Goal: Task Accomplishment & Management: Complete application form

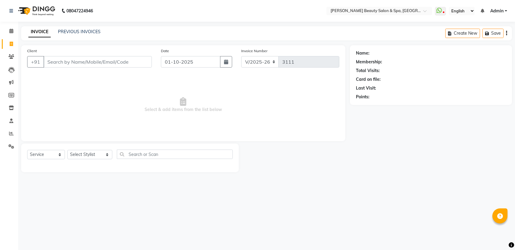
select select "7524"
select select "service"
click at [85, 33] on link "PREVIOUS INVOICES" at bounding box center [79, 31] width 43 height 5
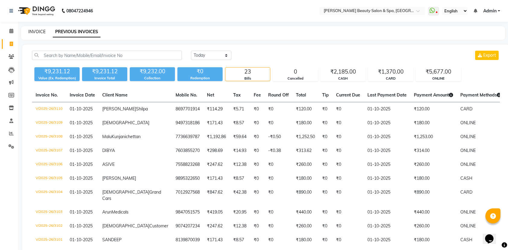
click at [28, 34] on link "INVOICE" at bounding box center [36, 31] width 17 height 5
select select "service"
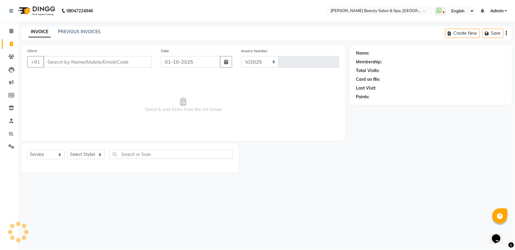
select select "7524"
type input "3111"
click at [87, 193] on div "08047224946 Select Location × [PERSON_NAME] Beauty Salon & Spa, [GEOGRAPHIC_DAT…" at bounding box center [257, 125] width 515 height 250
click at [82, 37] on div "INVOICE PREVIOUS INVOICES Create New Save" at bounding box center [266, 33] width 491 height 14
click at [80, 30] on link "PREVIOUS INVOICES" at bounding box center [79, 31] width 43 height 5
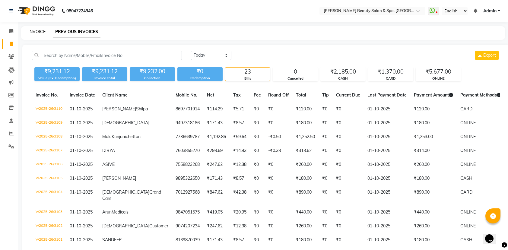
click at [35, 31] on link "INVOICE" at bounding box center [36, 31] width 17 height 5
select select "service"
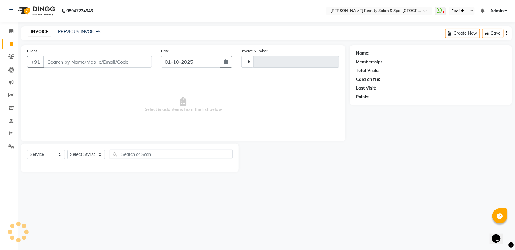
type input "3111"
select select "7524"
click at [103, 155] on select "Select Stylist Admin [PERSON_NAME] [PERSON_NAME] [PERSON_NAME] [PERSON_NAME] [P…" at bounding box center [89, 154] width 45 height 9
select select "89094"
click at [67, 150] on select "Select Stylist Admin [PERSON_NAME] [PERSON_NAME] [PERSON_NAME] [PERSON_NAME] [P…" at bounding box center [89, 154] width 45 height 9
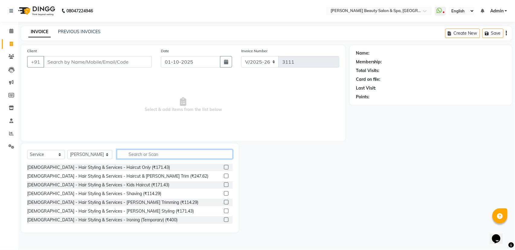
click at [137, 155] on input "text" at bounding box center [175, 154] width 116 height 9
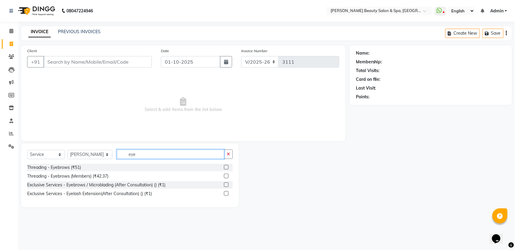
type input "eye"
click at [225, 168] on label at bounding box center [226, 167] width 5 height 5
click at [225, 168] on input "checkbox" at bounding box center [226, 168] width 4 height 4
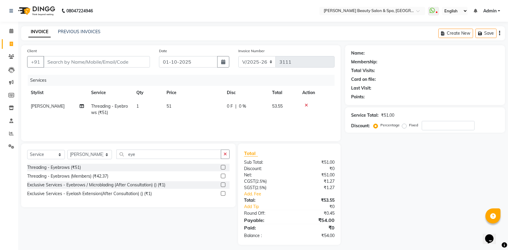
click at [223, 168] on label at bounding box center [223, 167] width 5 height 5
click at [223, 168] on input "checkbox" at bounding box center [223, 168] width 4 height 4
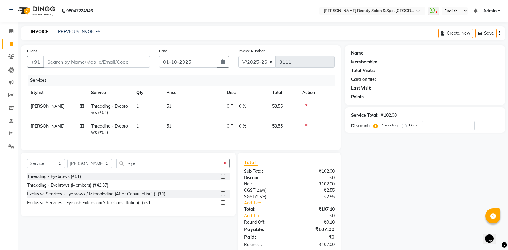
click at [223, 179] on label at bounding box center [223, 176] width 5 height 5
click at [223, 179] on input "checkbox" at bounding box center [223, 177] width 4 height 4
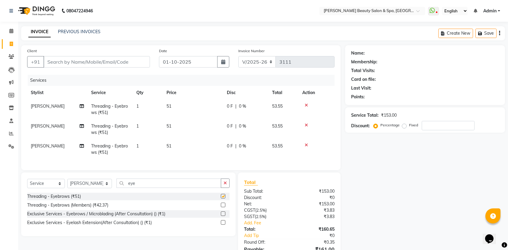
checkbox input "false"
click at [149, 188] on input "eye" at bounding box center [169, 183] width 105 height 9
type input "e"
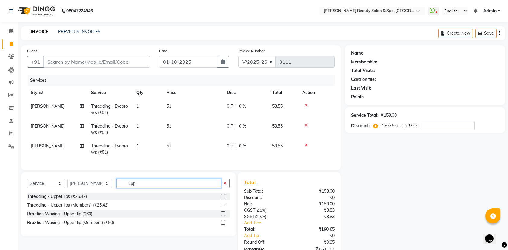
type input "upp"
click at [222, 199] on label at bounding box center [223, 196] width 5 height 5
click at [222, 199] on input "checkbox" at bounding box center [223, 197] width 4 height 4
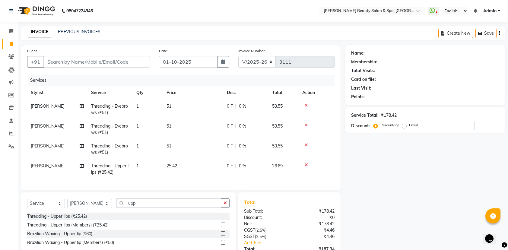
click at [223, 219] on label at bounding box center [223, 216] width 5 height 5
click at [223, 219] on input "checkbox" at bounding box center [223, 217] width 4 height 4
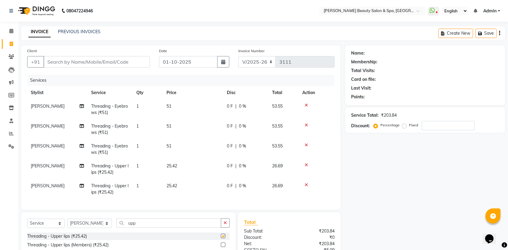
checkbox input "false"
click at [167, 228] on input "upp" at bounding box center [169, 223] width 105 height 9
type input "u"
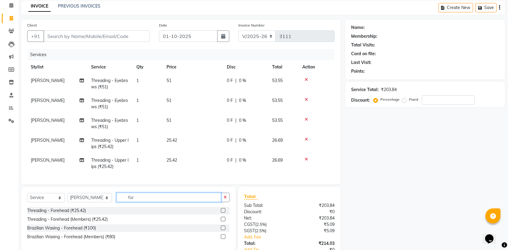
scroll to position [40, 0]
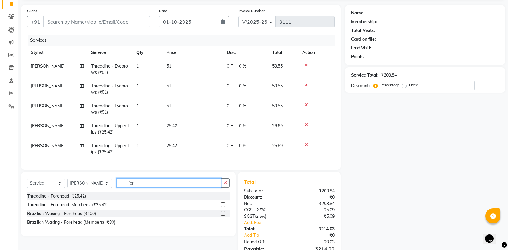
type input "for"
click at [221, 198] on label at bounding box center [223, 196] width 5 height 5
click at [221, 198] on input "checkbox" at bounding box center [223, 196] width 4 height 4
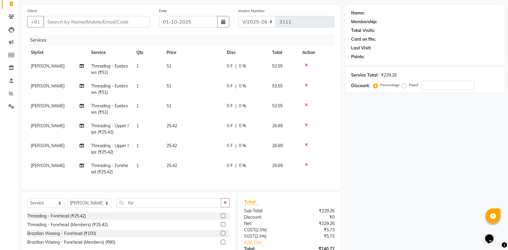
click at [220, 217] on div "Threading - Forehead (₹25.42)" at bounding box center [128, 217] width 203 height 8
click at [222, 220] on div at bounding box center [223, 217] width 4 height 6
click at [220, 218] on div "Threading - Forehead (₹25.42)" at bounding box center [128, 217] width 203 height 8
click at [222, 217] on label at bounding box center [223, 216] width 5 height 5
click at [222, 217] on input "checkbox" at bounding box center [223, 216] width 4 height 4
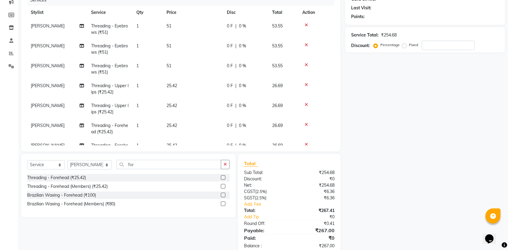
scroll to position [94, 0]
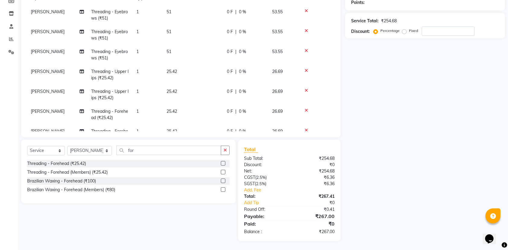
click at [221, 162] on label at bounding box center [223, 163] width 5 height 5
click at [221, 162] on input "checkbox" at bounding box center [223, 164] width 4 height 4
checkbox input "false"
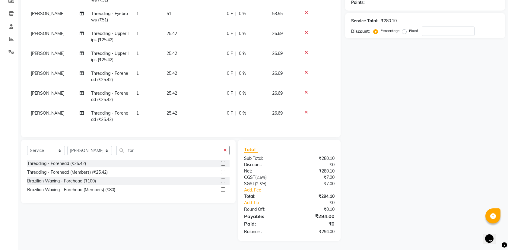
click at [305, 110] on icon at bounding box center [306, 112] width 3 height 4
drag, startPoint x: 180, startPoint y: 152, endPoint x: 158, endPoint y: 138, distance: 26.5
click at [171, 149] on input "for" at bounding box center [169, 150] width 105 height 9
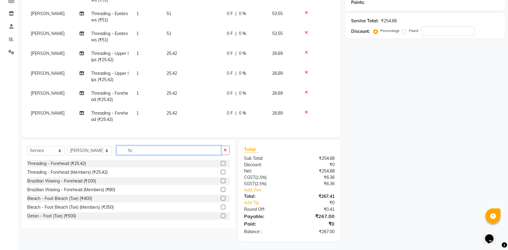
type input "f"
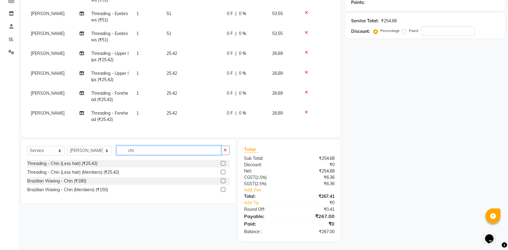
type input "chi"
click at [222, 161] on label at bounding box center [223, 163] width 5 height 5
click at [222, 162] on input "checkbox" at bounding box center [223, 164] width 4 height 4
click at [222, 161] on label at bounding box center [223, 163] width 5 height 5
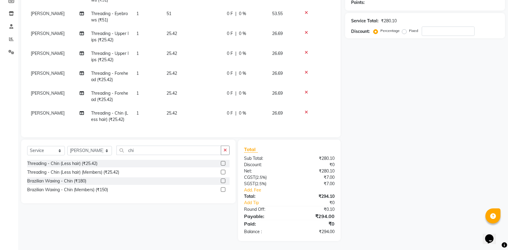
click at [222, 162] on input "checkbox" at bounding box center [223, 164] width 4 height 4
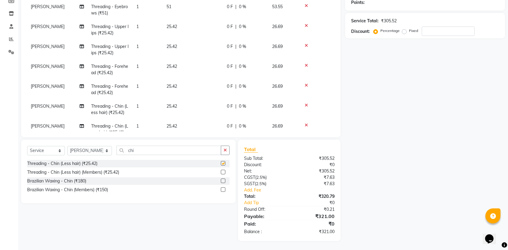
checkbox input "false"
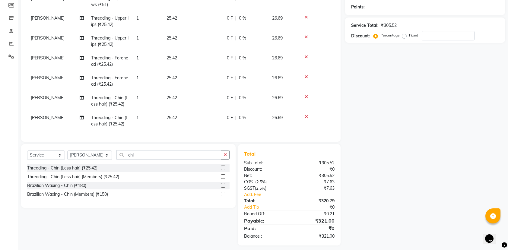
scroll to position [94, 0]
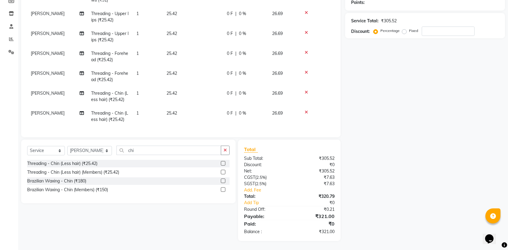
click at [91, 157] on div "Select Service Product Membership Package Voucher Prepaid Gift Card Select Styl…" at bounding box center [128, 153] width 203 height 14
click at [97, 149] on select "Select Stylist Admin [PERSON_NAME] [PERSON_NAME] [PERSON_NAME] [PERSON_NAME] [P…" at bounding box center [89, 150] width 45 height 9
select select "83644"
click at [67, 146] on select "Select Stylist Admin [PERSON_NAME] [PERSON_NAME] [PERSON_NAME] [PERSON_NAME] [P…" at bounding box center [89, 150] width 45 height 9
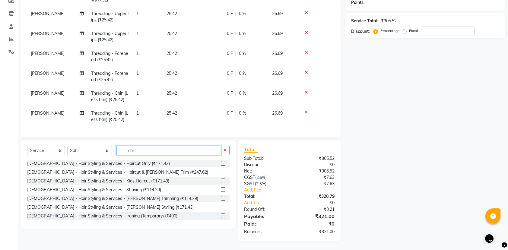
click at [156, 155] on input "chi" at bounding box center [169, 150] width 105 height 9
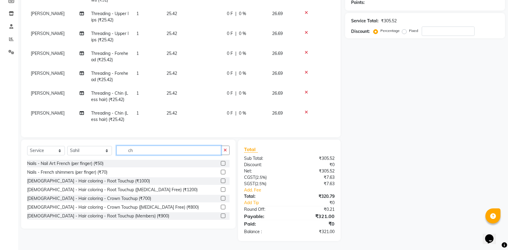
type input "c"
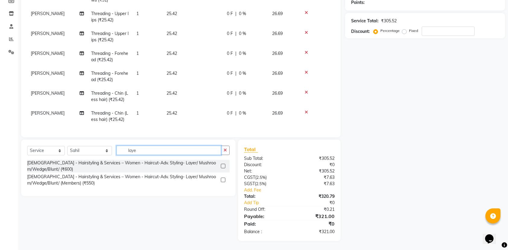
type input "laye"
click at [224, 165] on label at bounding box center [223, 166] width 5 height 5
click at [224, 165] on input "checkbox" at bounding box center [223, 167] width 4 height 4
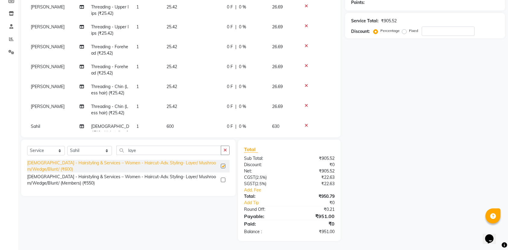
checkbox input "false"
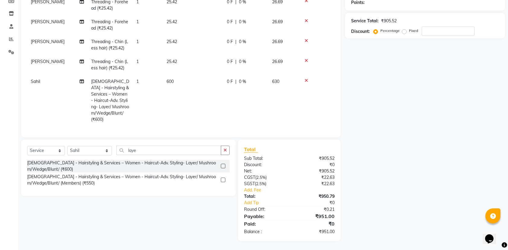
scroll to position [110, 0]
click at [151, 148] on input "laye" at bounding box center [169, 150] width 105 height 9
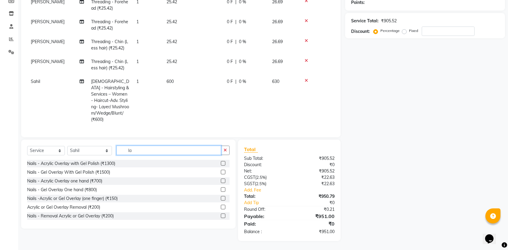
type input "l"
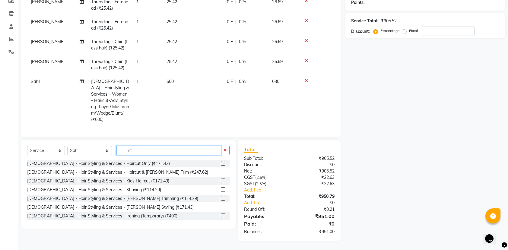
type input "s"
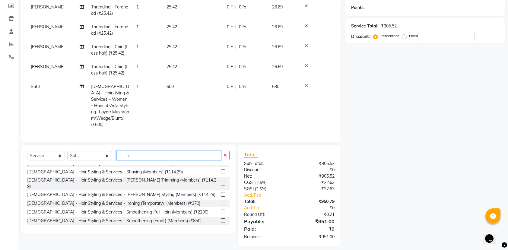
scroll to position [94, 0]
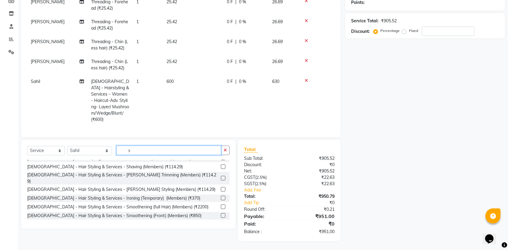
click at [134, 152] on input "s" at bounding box center [169, 150] width 105 height 9
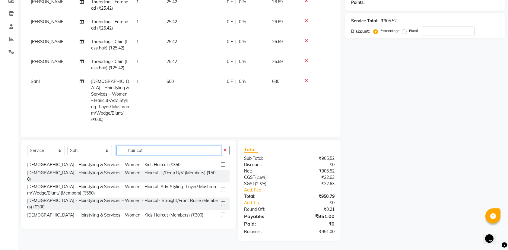
scroll to position [72, 0]
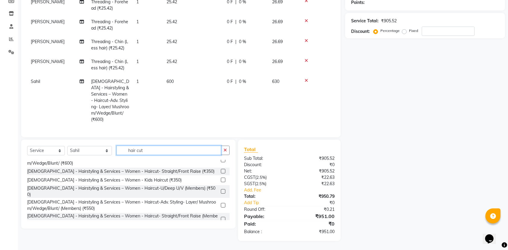
type input "hair cut"
click at [213, 168] on div "[DEMOGRAPHIC_DATA] - Hairstyling & Services – Women - Haircut- Straight/Front R…" at bounding box center [128, 172] width 203 height 8
click at [221, 169] on label at bounding box center [223, 171] width 5 height 5
click at [221, 170] on input "checkbox" at bounding box center [223, 172] width 4 height 4
checkbox input "false"
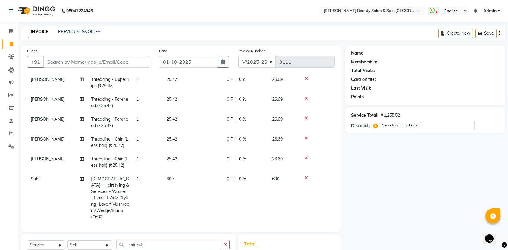
scroll to position [68, 0]
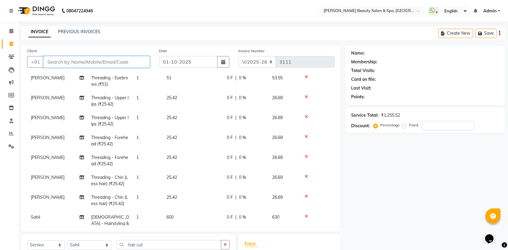
click at [67, 66] on input "Client" at bounding box center [96, 61] width 107 height 11
type input "9"
type input "0"
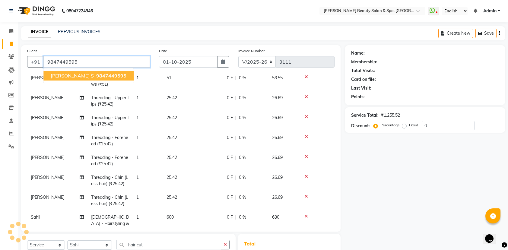
type input "9847449595"
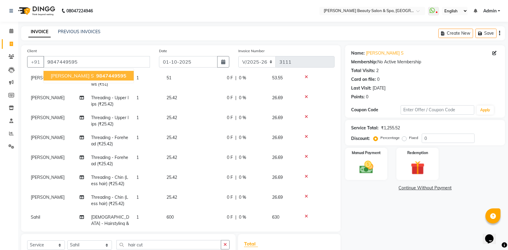
click at [68, 77] on span "[PERSON_NAME] s" at bounding box center [72, 76] width 43 height 6
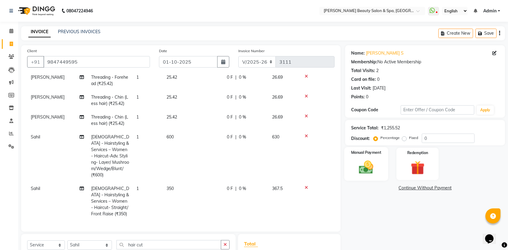
click at [372, 166] on img at bounding box center [367, 167] width 24 height 17
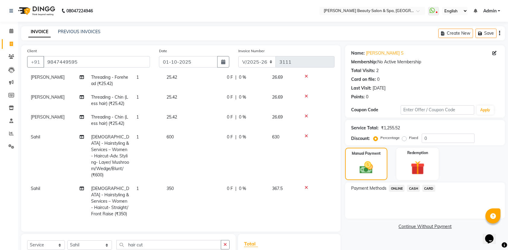
click at [398, 190] on span "ONLINE" at bounding box center [397, 188] width 16 height 7
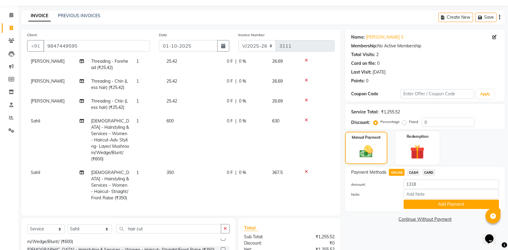
scroll to position [14, 0]
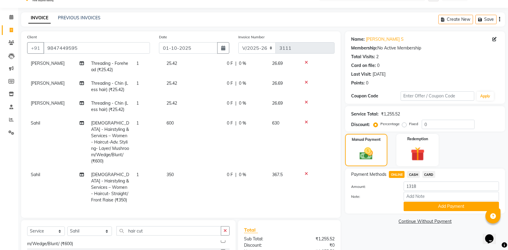
click at [416, 174] on span "CASH" at bounding box center [413, 174] width 13 height 7
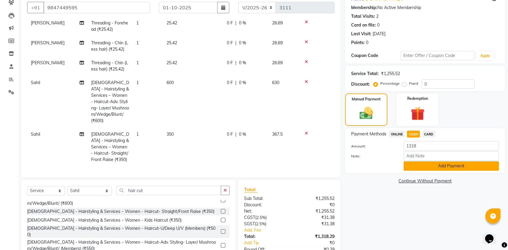
click at [433, 164] on button "Add Payment" at bounding box center [451, 166] width 95 height 9
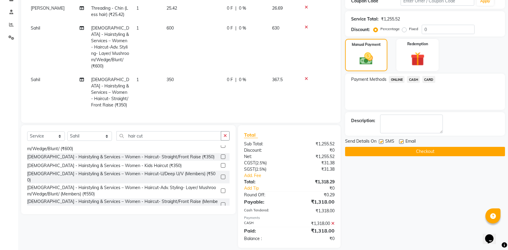
scroll to position [116, 0]
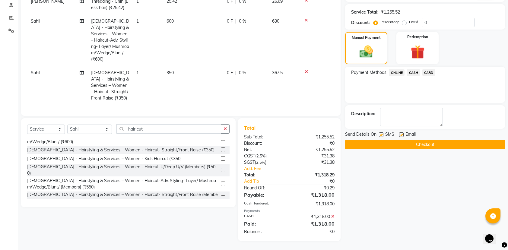
click at [416, 139] on span "Email" at bounding box center [411, 135] width 10 height 8
click at [418, 140] on button "Checkout" at bounding box center [425, 144] width 160 height 9
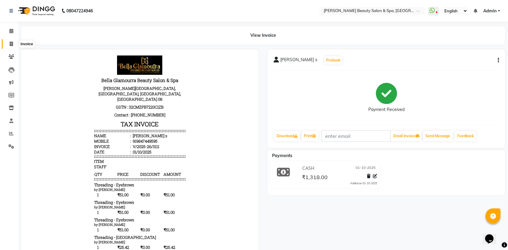
click at [8, 45] on span at bounding box center [11, 44] width 11 height 7
select select "service"
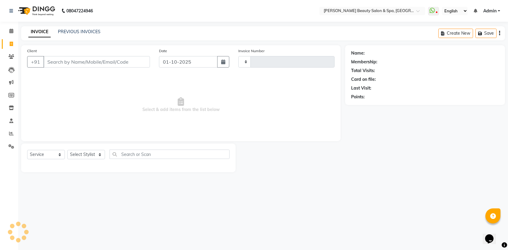
type input "3112"
select select "7524"
click at [74, 32] on link "PREVIOUS INVOICES" at bounding box center [79, 31] width 43 height 5
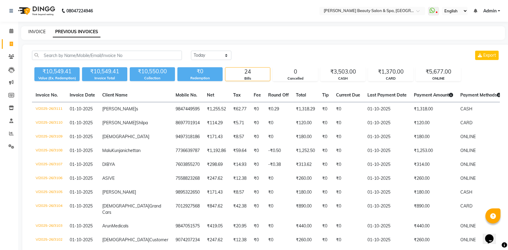
click at [33, 30] on link "INVOICE" at bounding box center [36, 31] width 17 height 5
select select "service"
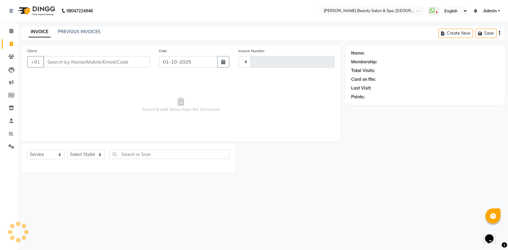
type input "3112"
select select "7524"
type input "mnbn"
